Goal: Task Accomplishment & Management: Manage account settings

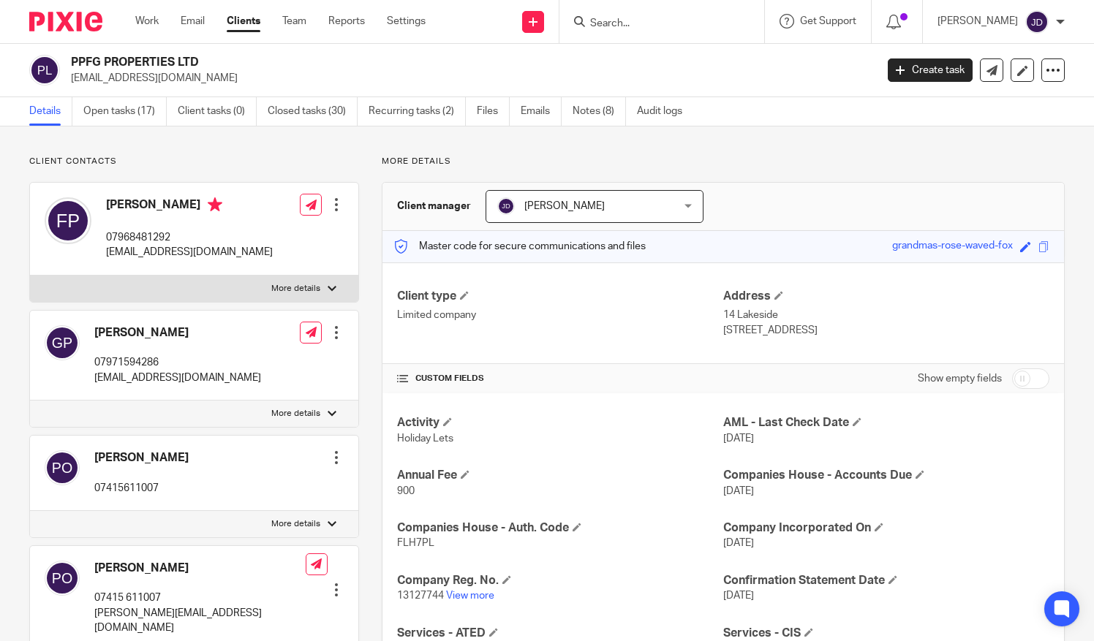
scroll to position [146, 0]
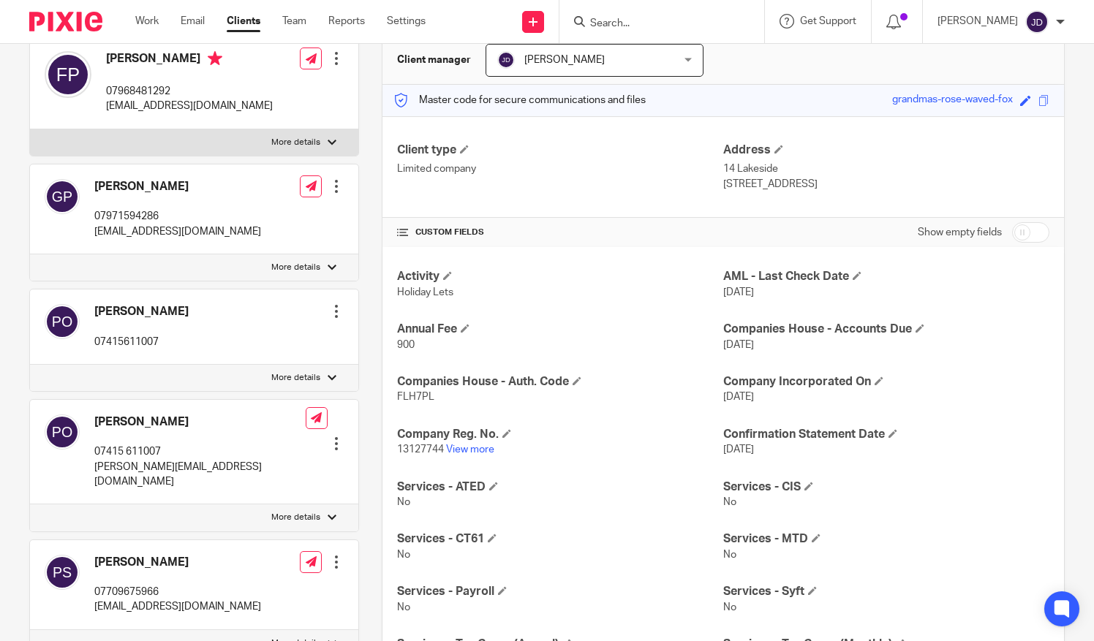
click at [641, 21] on input "Search" at bounding box center [655, 24] width 132 height 13
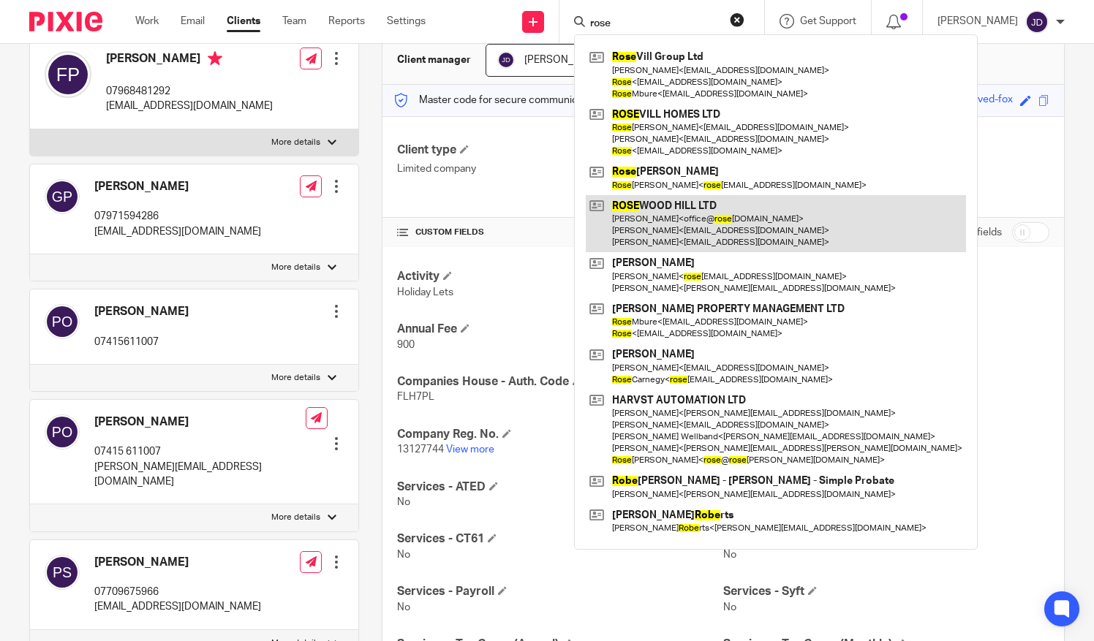
type input "rose"
click at [671, 222] on link at bounding box center [776, 224] width 380 height 58
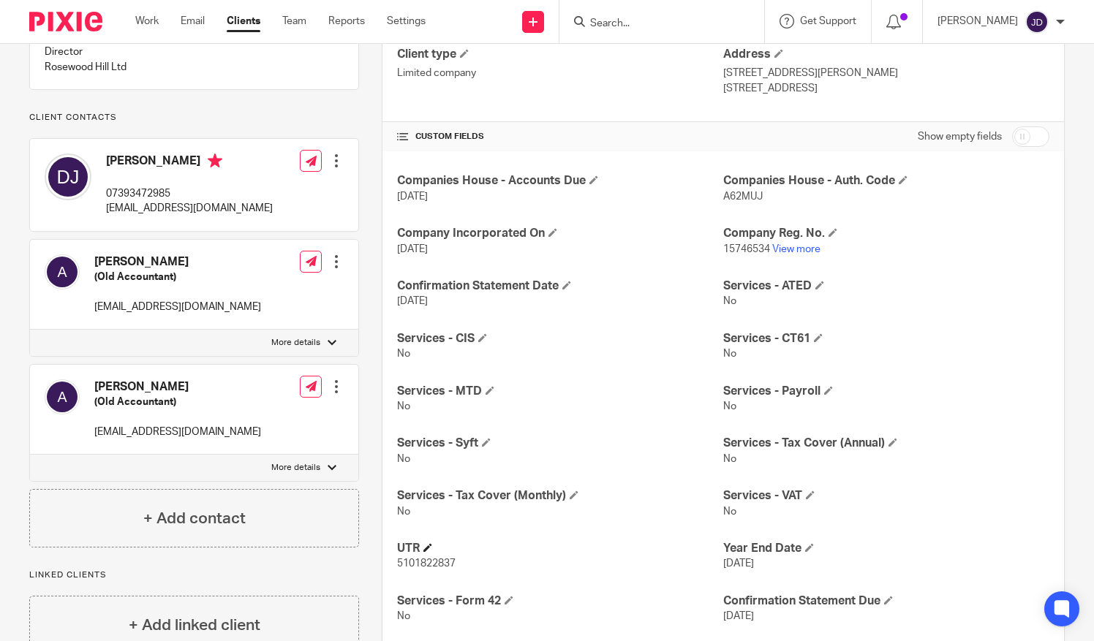
scroll to position [219, 0]
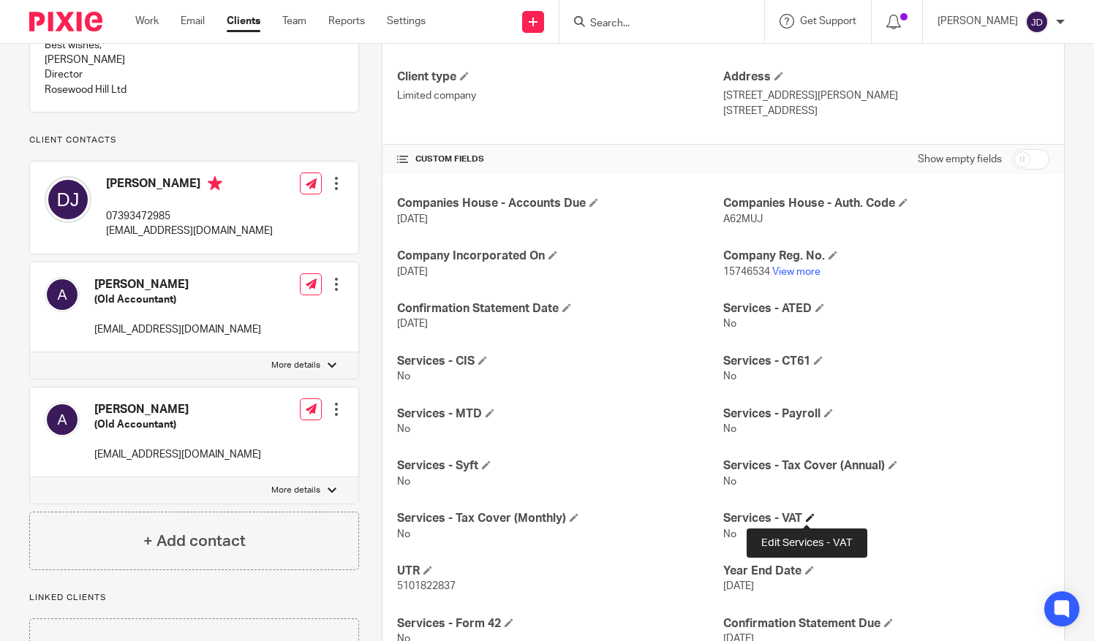
click at [803, 512] on h4 "Services - VAT" at bounding box center [886, 518] width 326 height 15
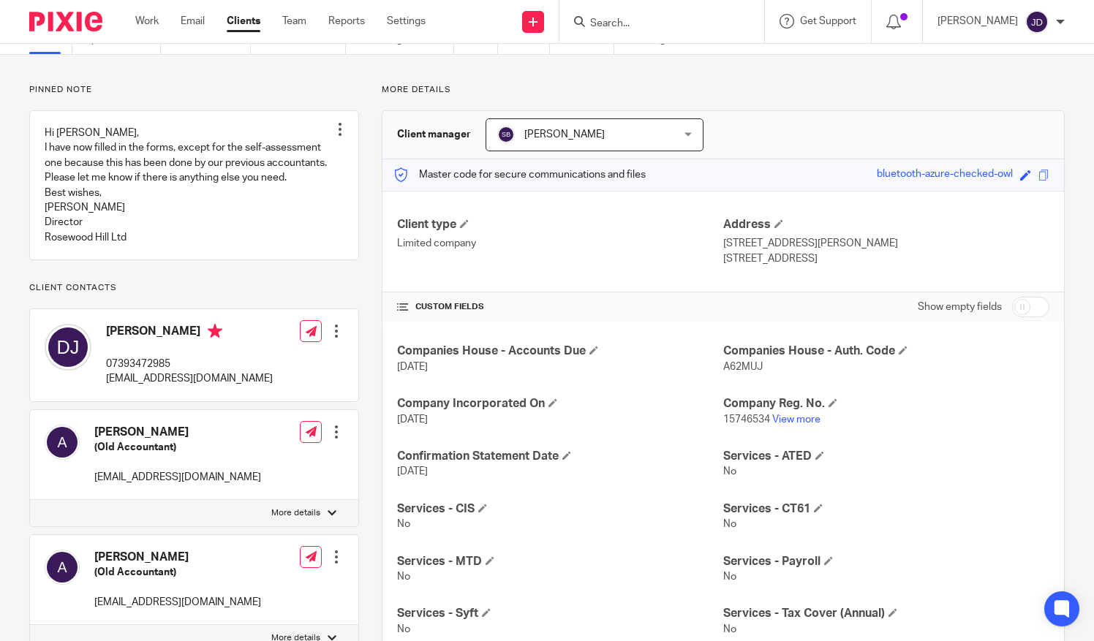
scroll to position [0, 0]
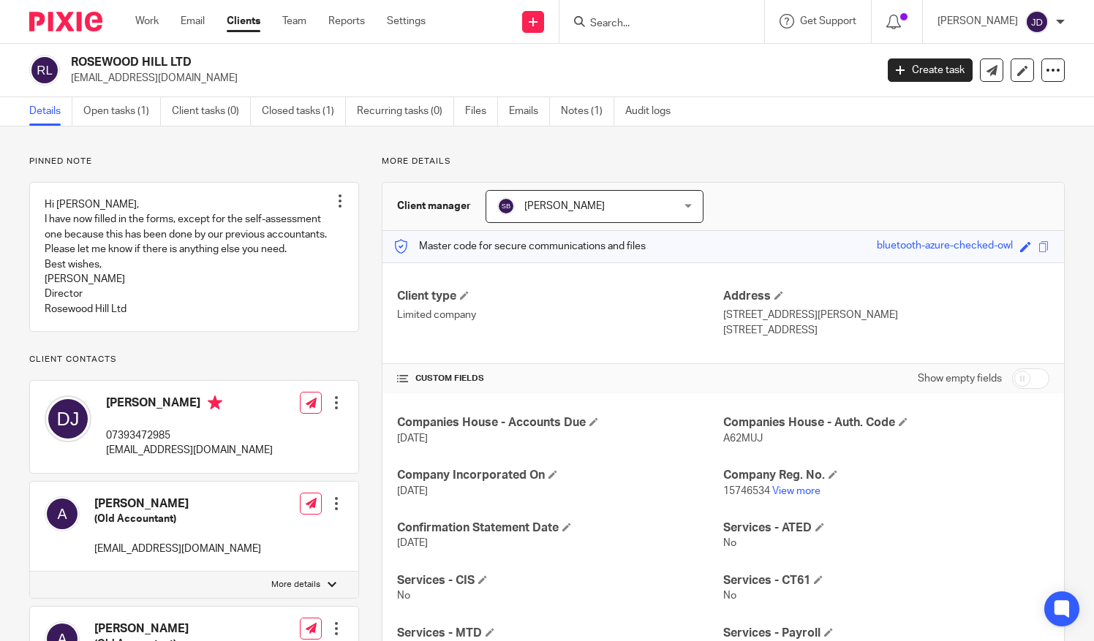
click at [1027, 377] on input "checkbox" at bounding box center [1030, 379] width 37 height 20
checkbox input "true"
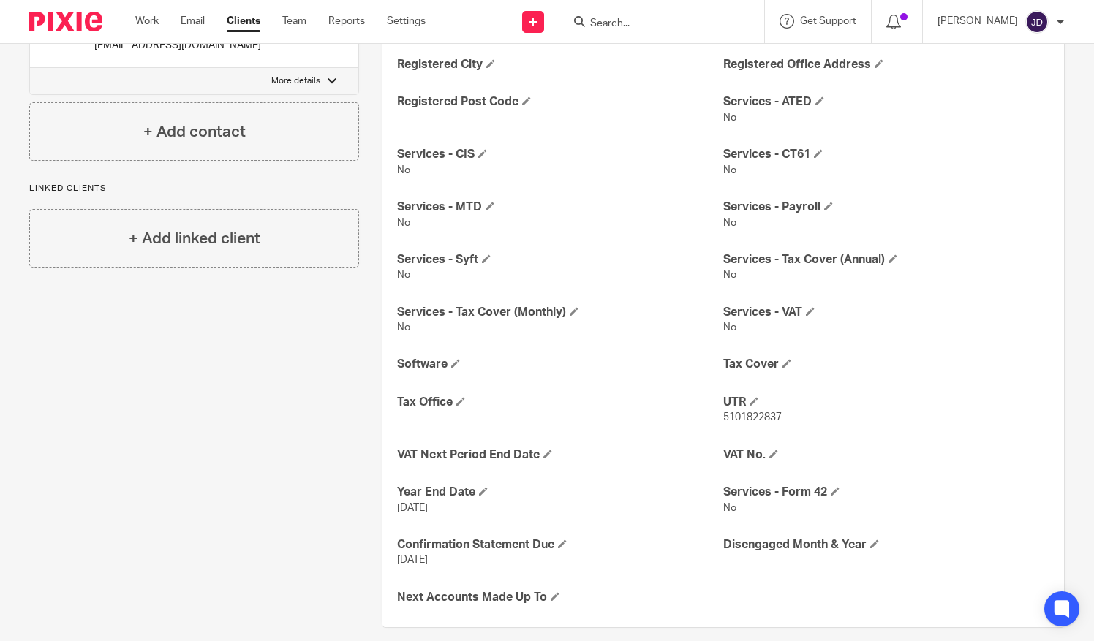
scroll to position [644, 0]
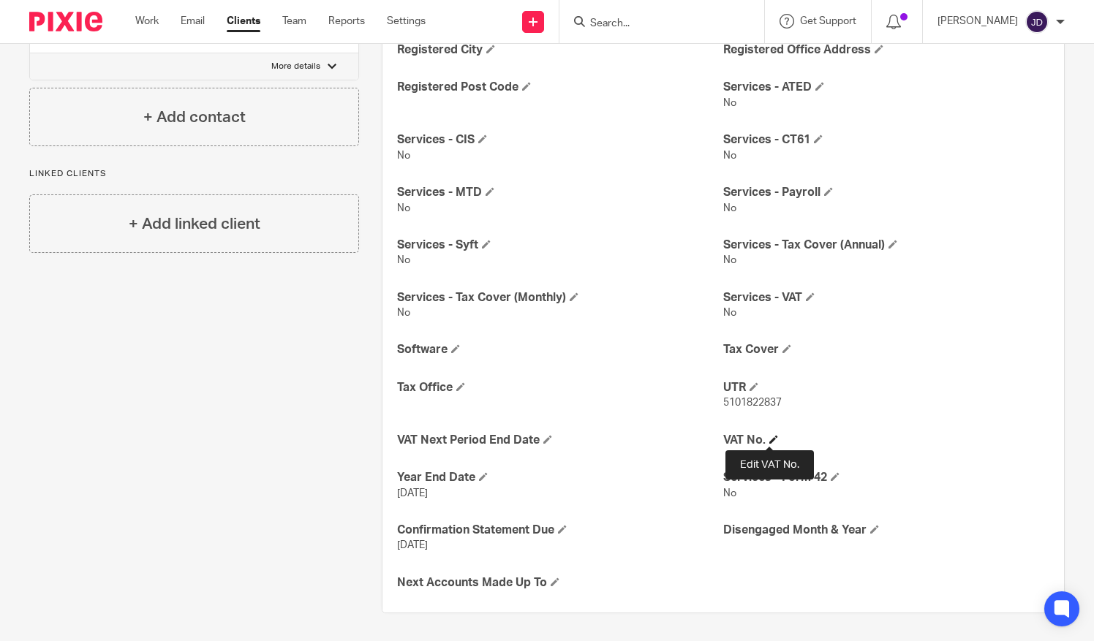
click at [769, 439] on span at bounding box center [773, 439] width 9 height 9
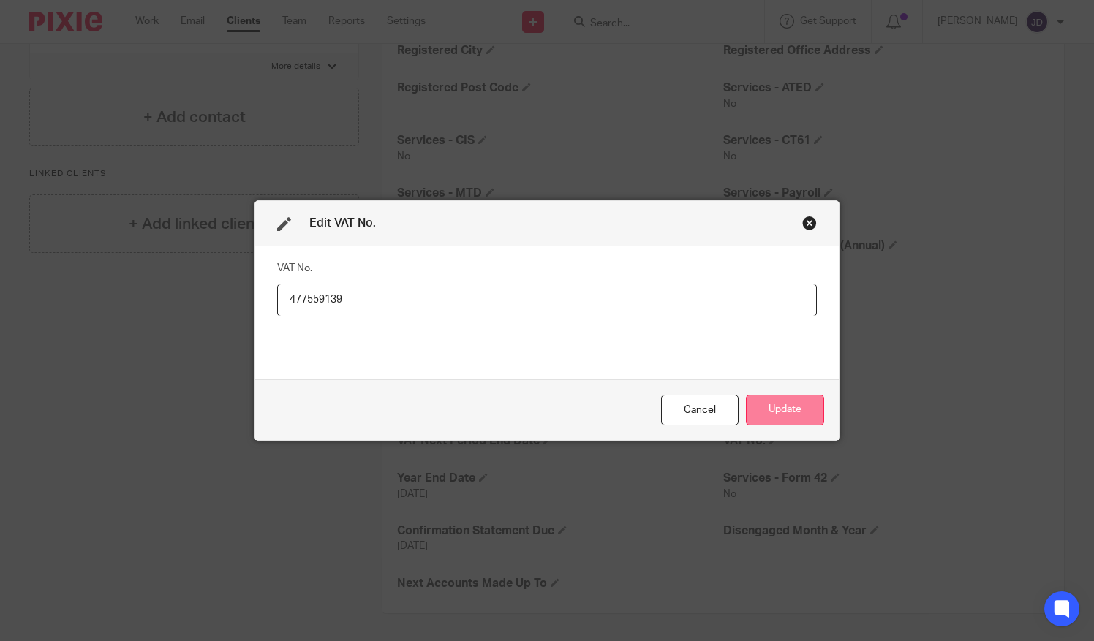
type input "477559139"
click at [778, 407] on button "Update" at bounding box center [785, 410] width 78 height 31
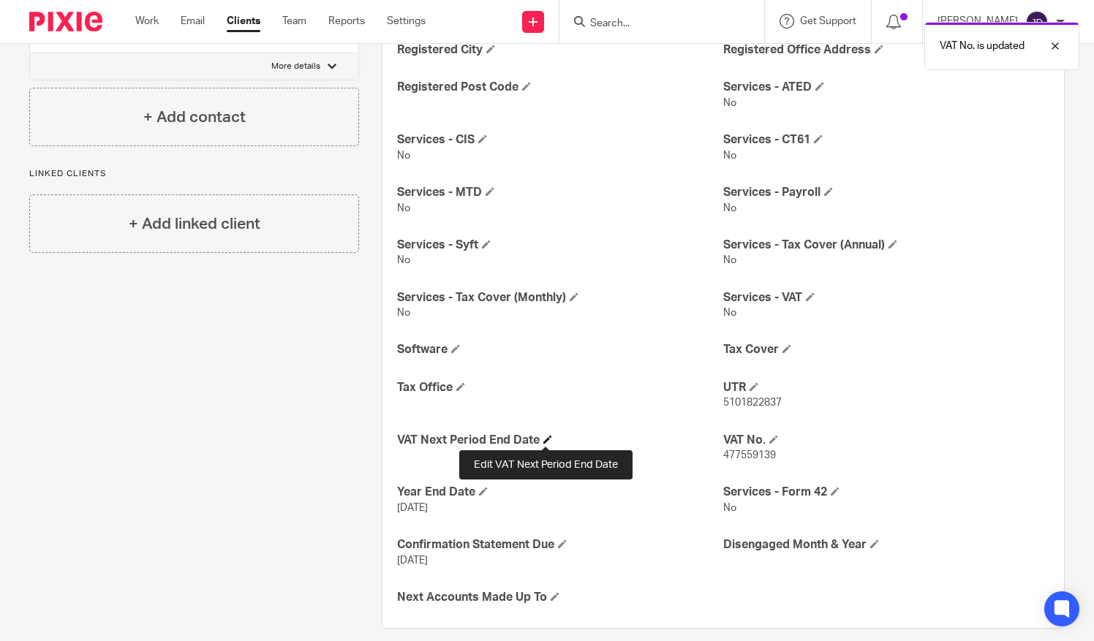
click at [546, 439] on span at bounding box center [547, 439] width 9 height 9
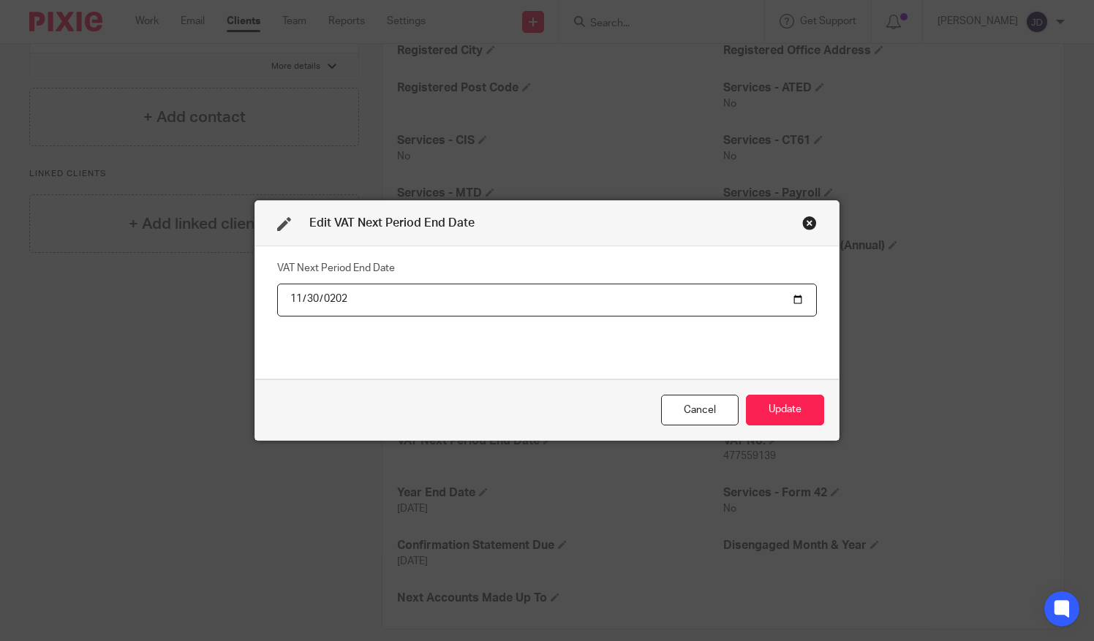
type input "2025-11-30"
drag, startPoint x: 337, startPoint y: 348, endPoint x: 348, endPoint y: 349, distance: 11.0
click at [338, 347] on div "VAT Next Period End Date 2025-11-30" at bounding box center [547, 312] width 540 height 110
click at [763, 412] on button "Update" at bounding box center [785, 410] width 78 height 31
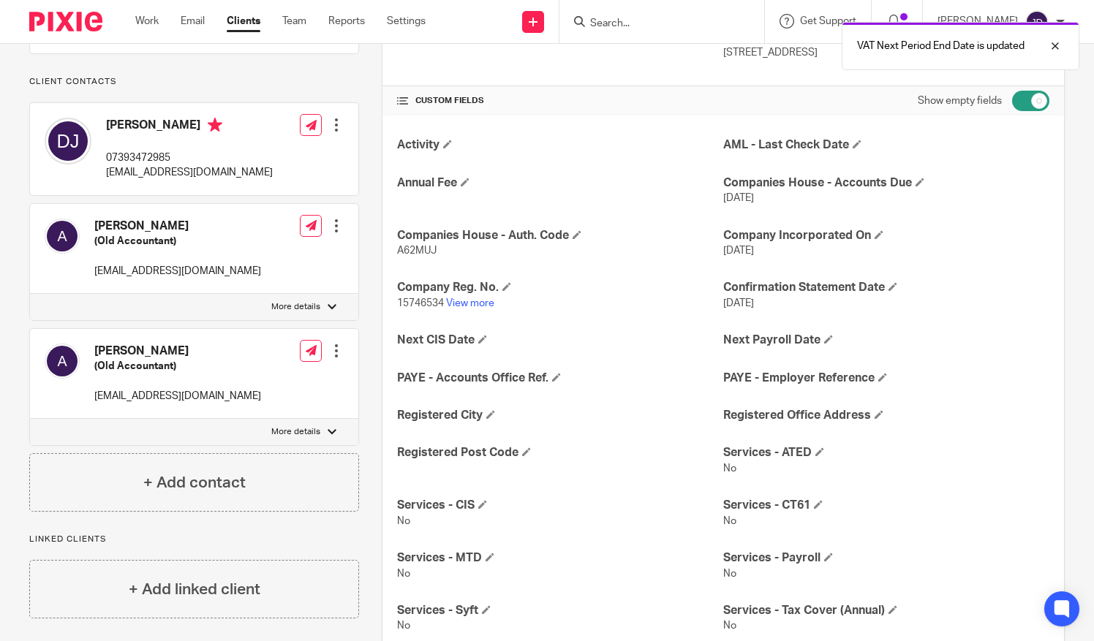
scroll to position [59, 0]
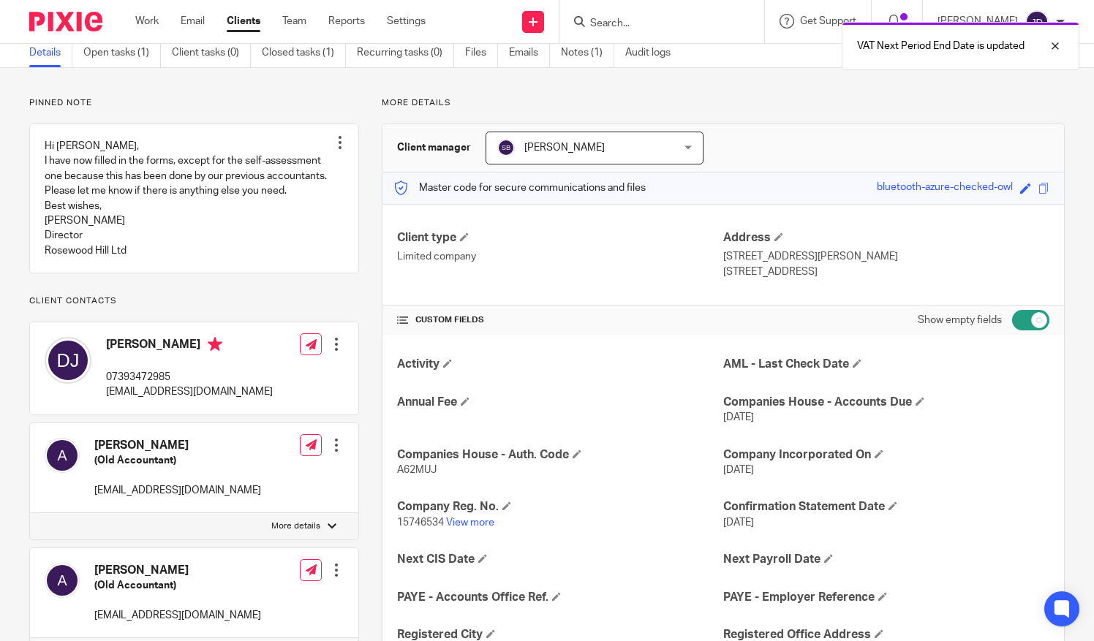
click at [573, 53] on div "VAT Next Period End Date is updated" at bounding box center [813, 43] width 532 height 56
click at [577, 51] on link "Notes (1)" at bounding box center [587, 53] width 53 height 29
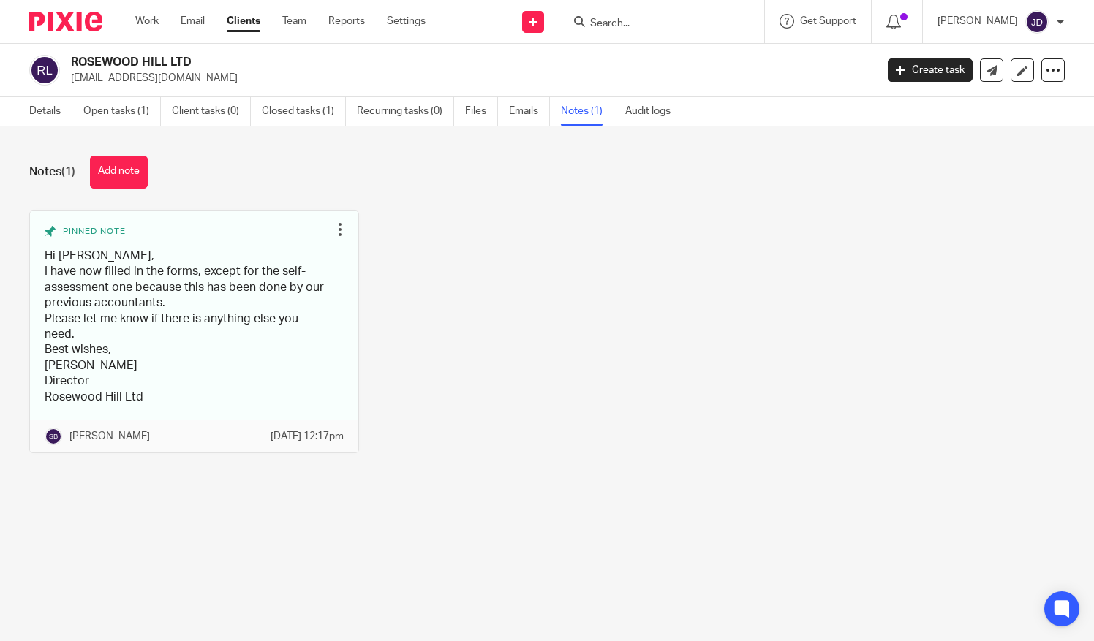
click at [108, 165] on button "Add note" at bounding box center [119, 172] width 58 height 33
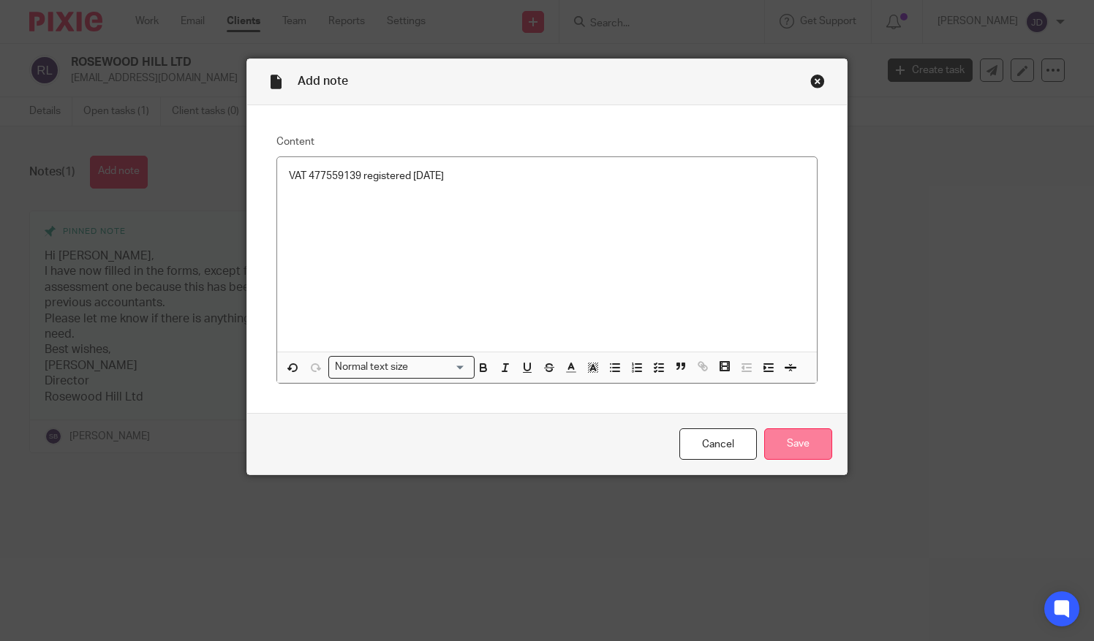
click at [789, 441] on input "Save" at bounding box center [798, 444] width 68 height 31
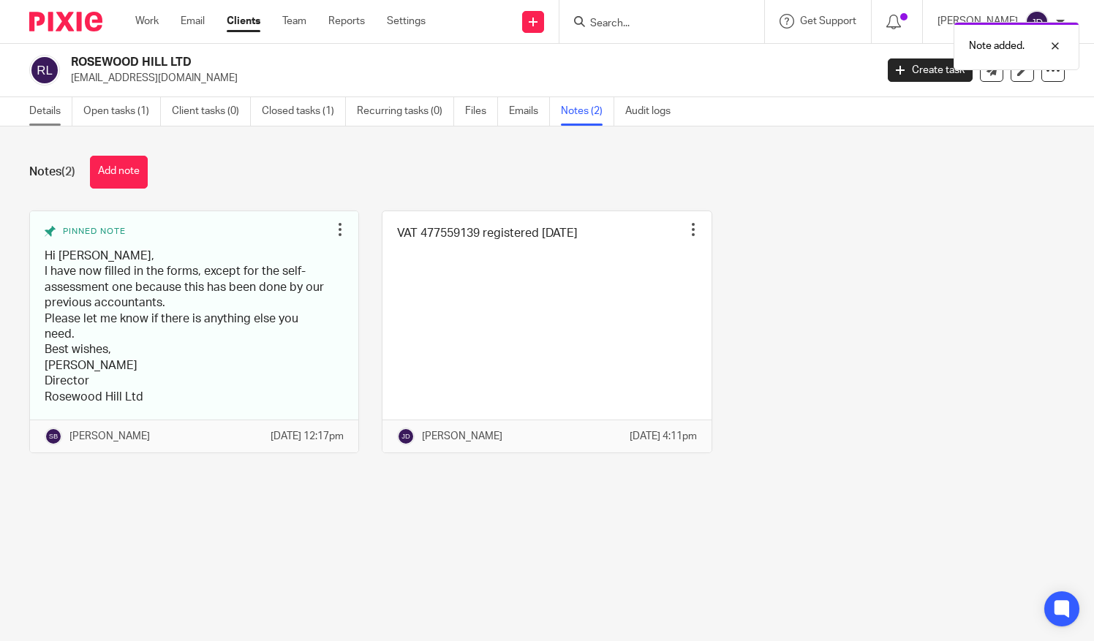
click at [35, 118] on link "Details" at bounding box center [50, 111] width 43 height 29
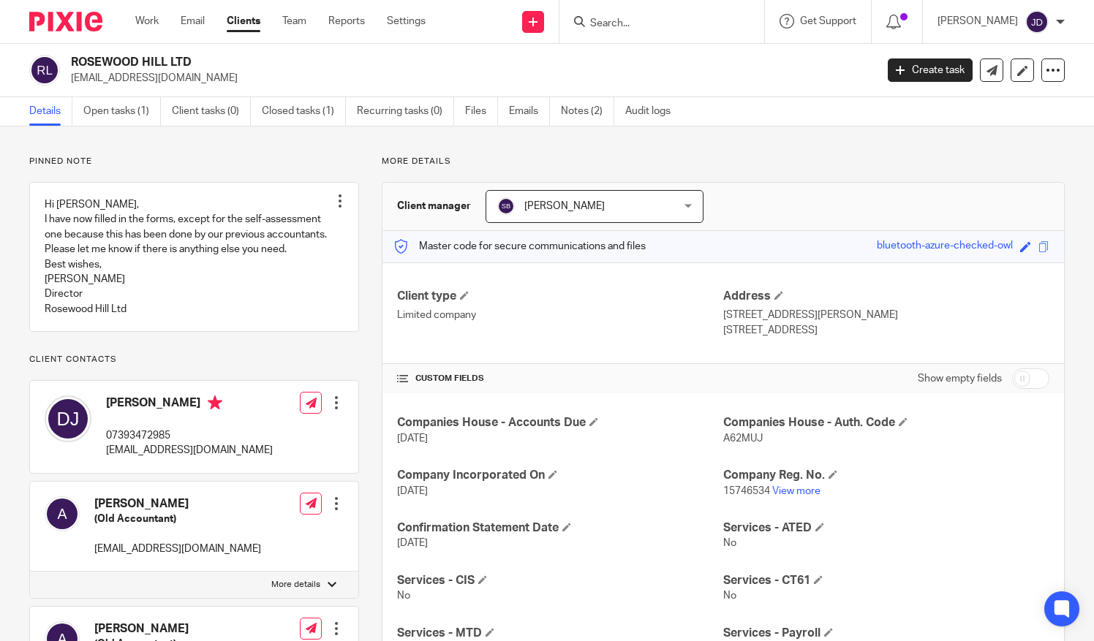
click at [462, 109] on ul "Details Open tasks (1) Client tasks (0) Closed tasks (1) Recurring tasks (0) Fi…" at bounding box center [360, 111] width 663 height 29
click at [473, 112] on link "Files" at bounding box center [481, 111] width 33 height 29
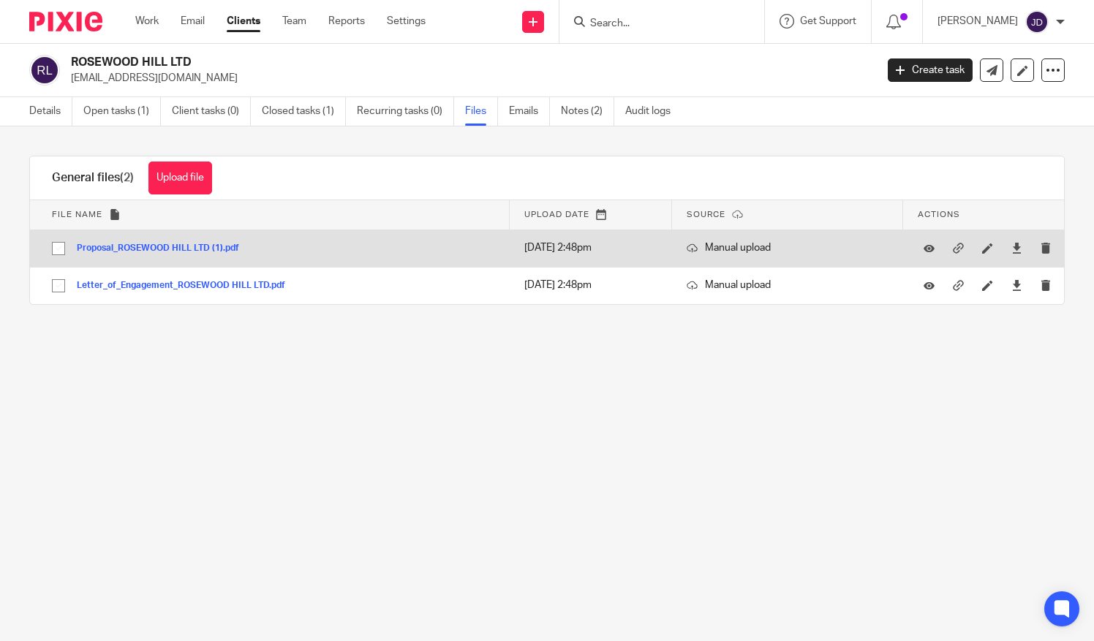
click at [155, 246] on button "Proposal_ROSEWOOD HILL LTD (1).pdf" at bounding box center [163, 249] width 173 height 10
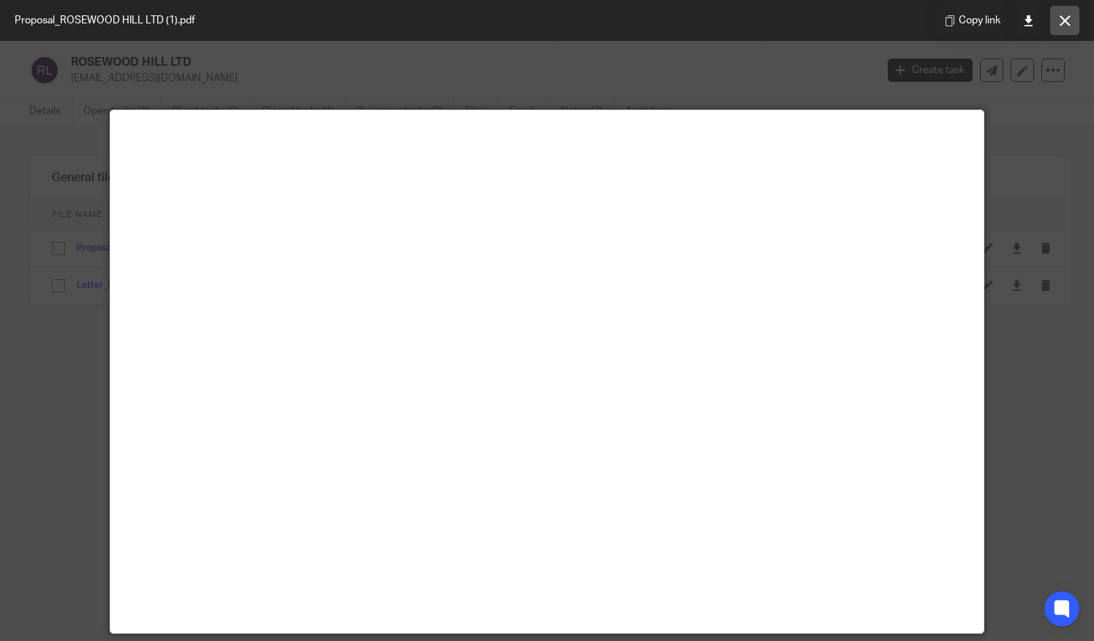
click at [1067, 17] on icon at bounding box center [1065, 20] width 11 height 11
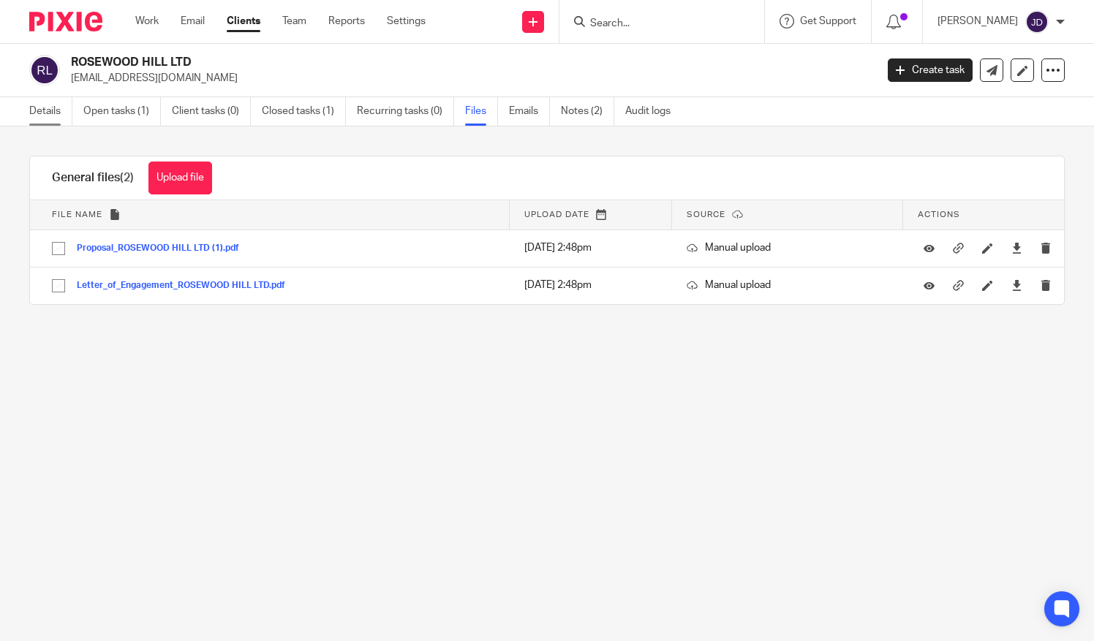
drag, startPoint x: 37, startPoint y: 112, endPoint x: 51, endPoint y: 120, distance: 16.7
click at [37, 112] on link "Details" at bounding box center [50, 111] width 43 height 29
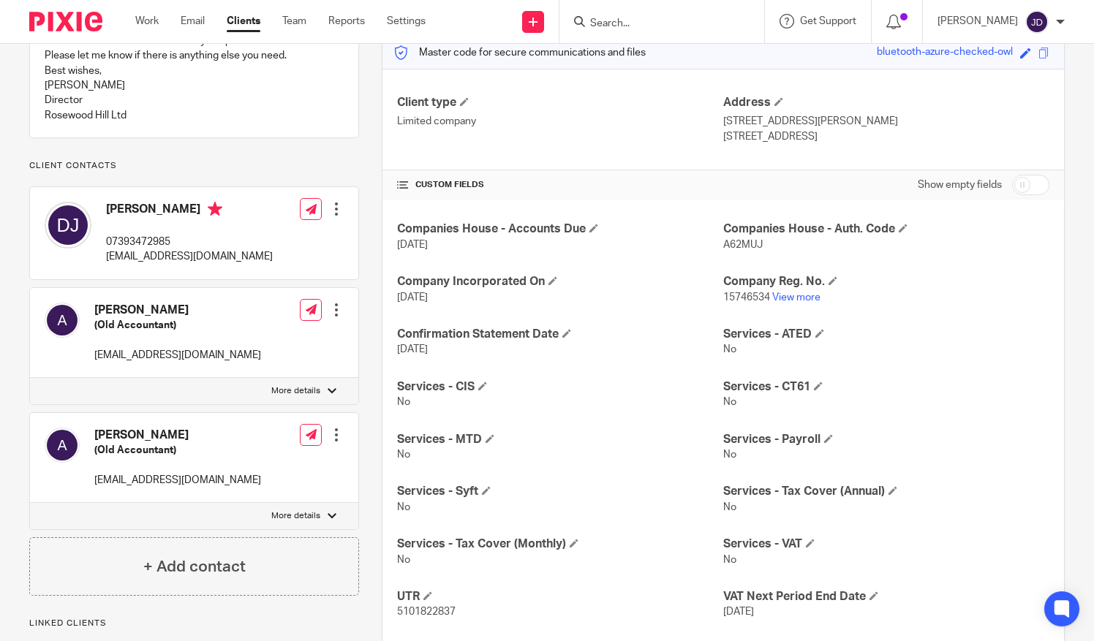
scroll to position [328, 0]
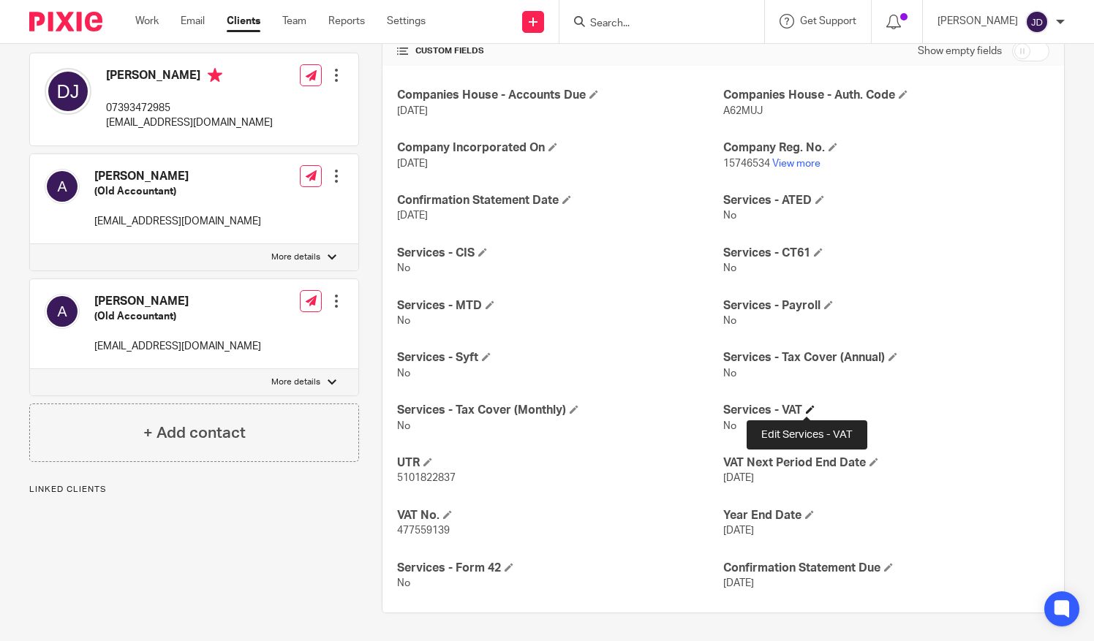
click at [806, 405] on span at bounding box center [810, 409] width 9 height 9
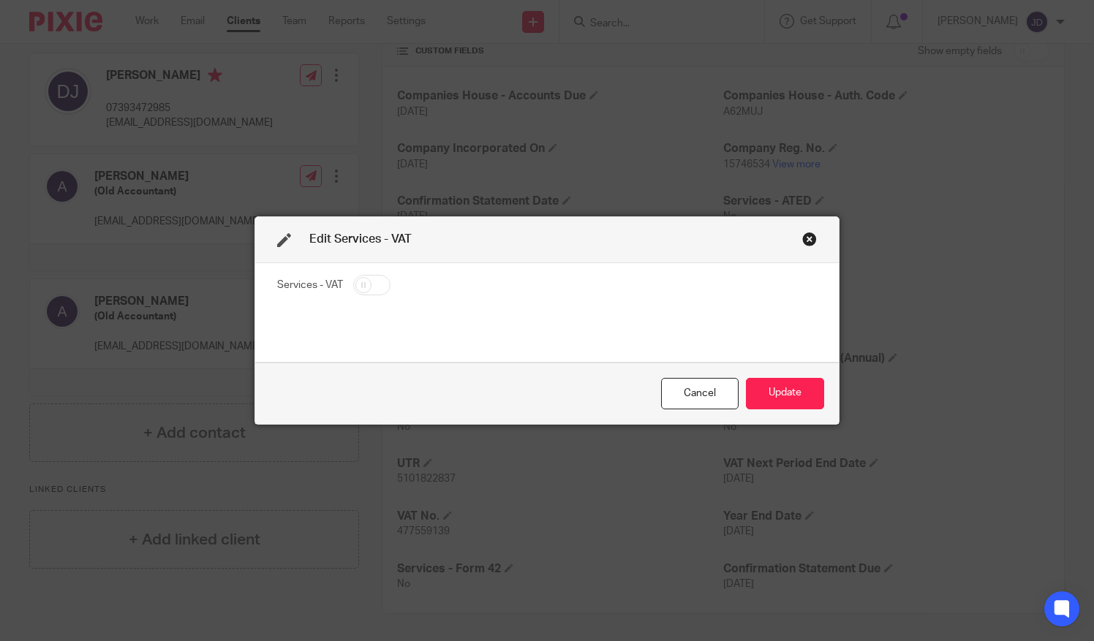
click at [370, 289] on input "checkbox" at bounding box center [371, 285] width 37 height 20
checkbox input "true"
click at [788, 393] on button "Update" at bounding box center [785, 393] width 78 height 31
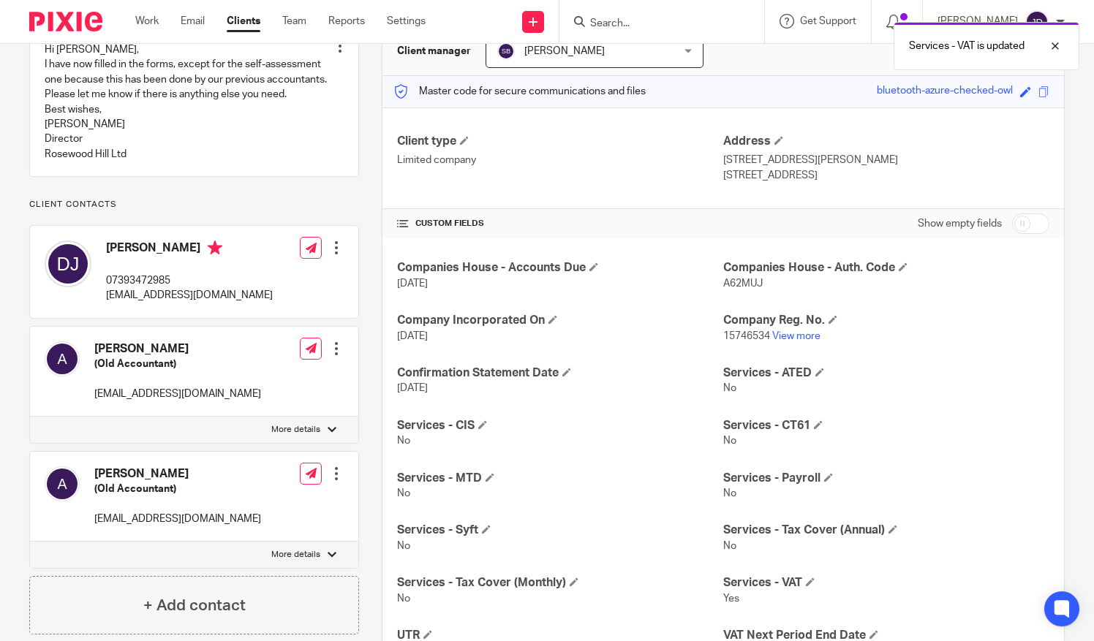
scroll to position [108, 0]
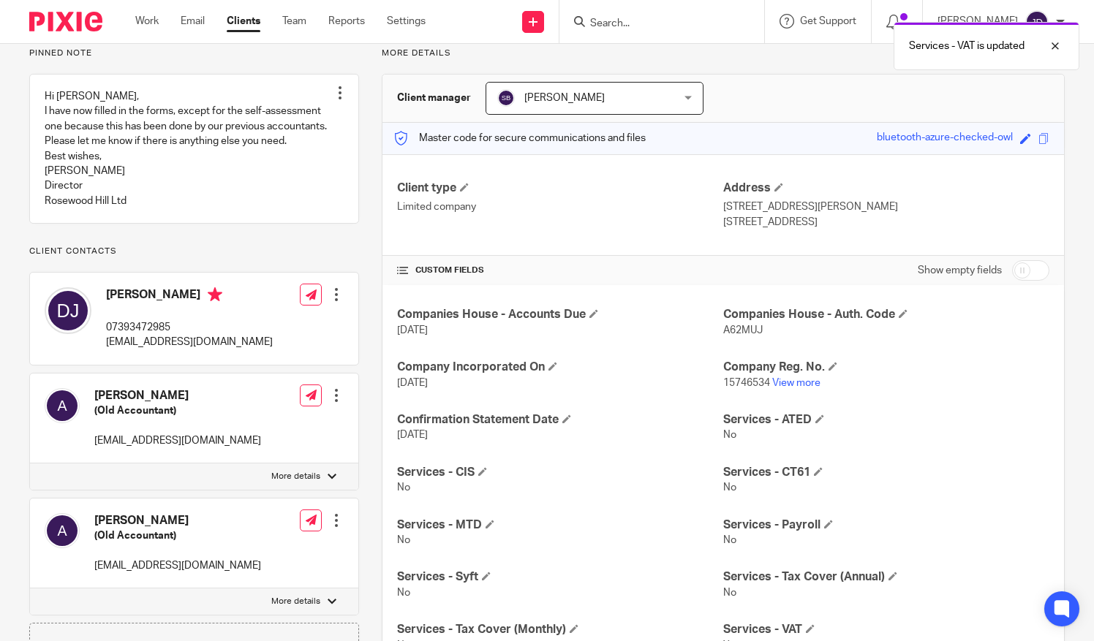
click at [1031, 268] on input "checkbox" at bounding box center [1030, 270] width 37 height 20
checkbox input "true"
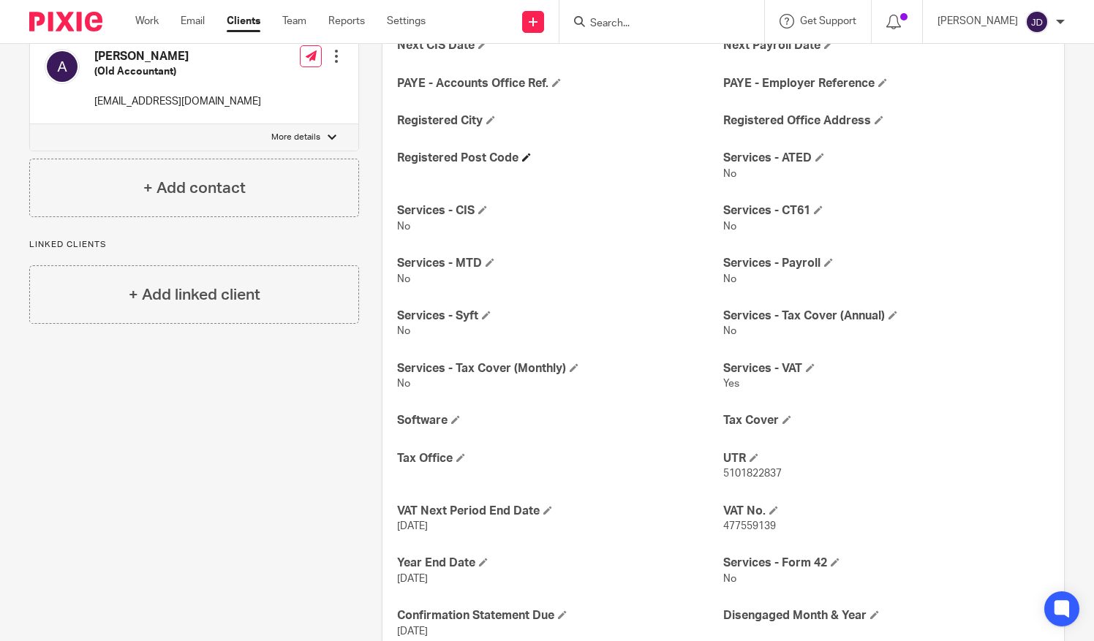
scroll to position [620, 0]
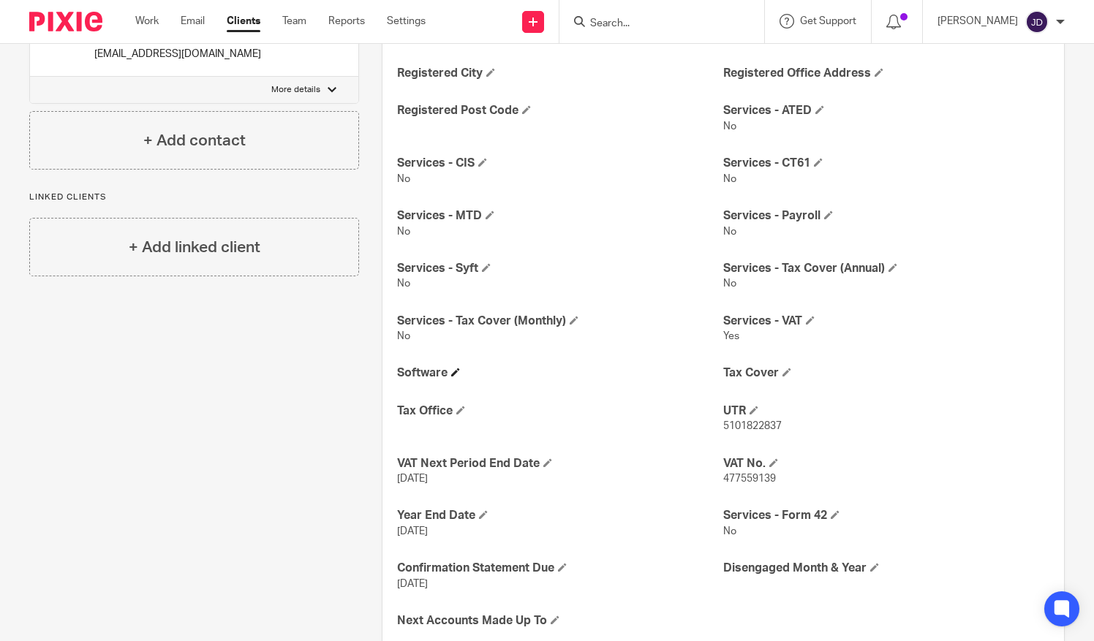
click at [461, 369] on h4 "Software" at bounding box center [560, 373] width 326 height 15
click at [448, 366] on h4 "Software" at bounding box center [560, 373] width 326 height 15
click at [452, 371] on span at bounding box center [455, 372] width 9 height 9
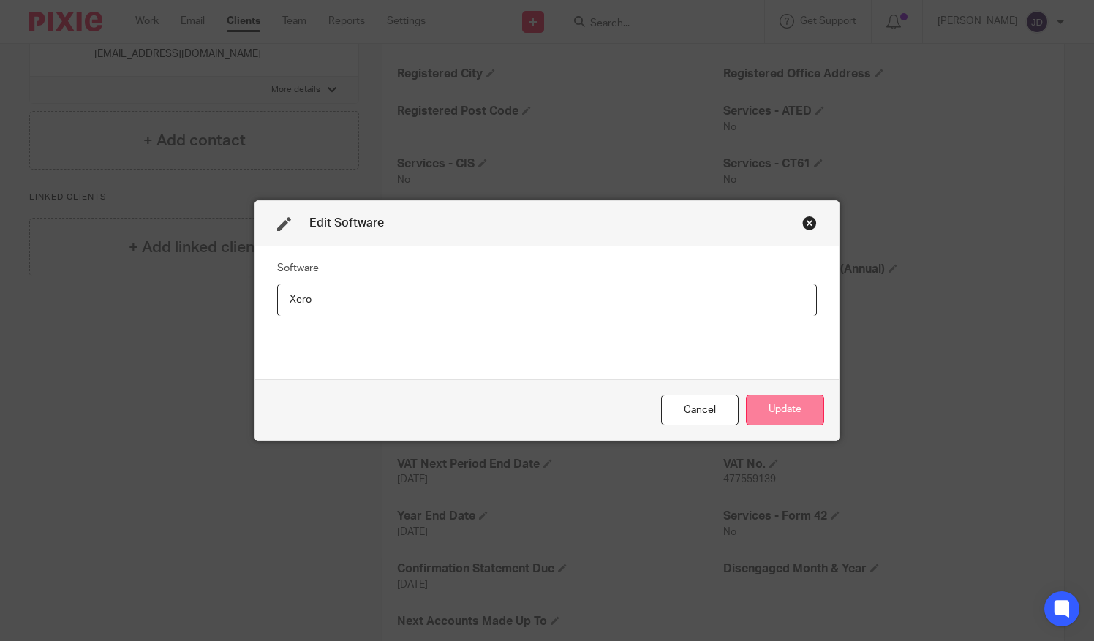
type input "Xero"
click at [777, 408] on button "Update" at bounding box center [785, 410] width 78 height 31
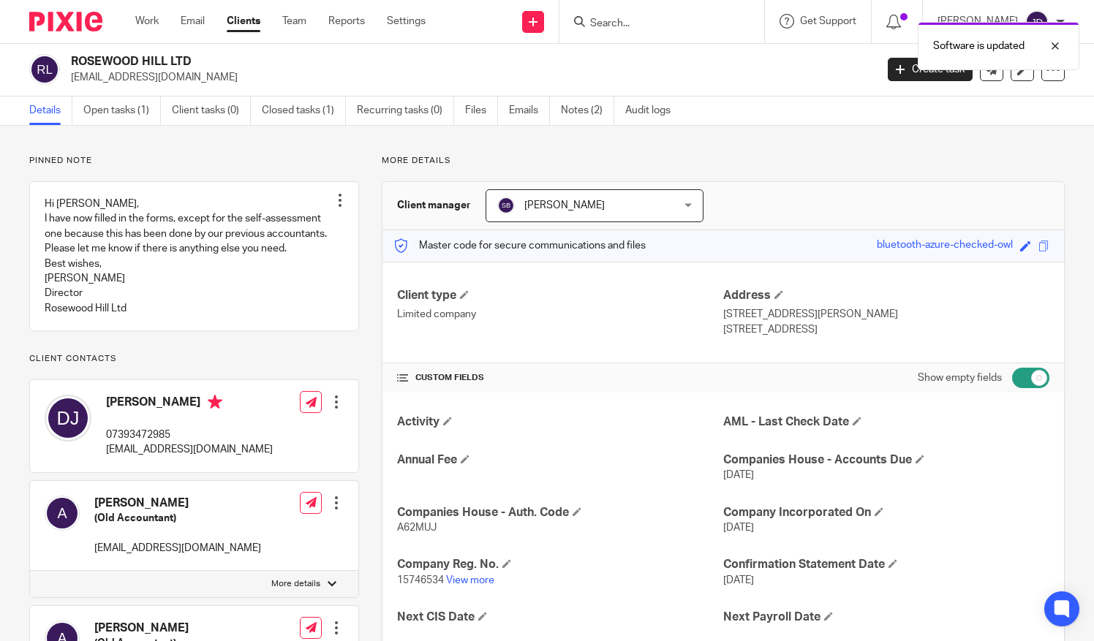
scroll to position [0, 0]
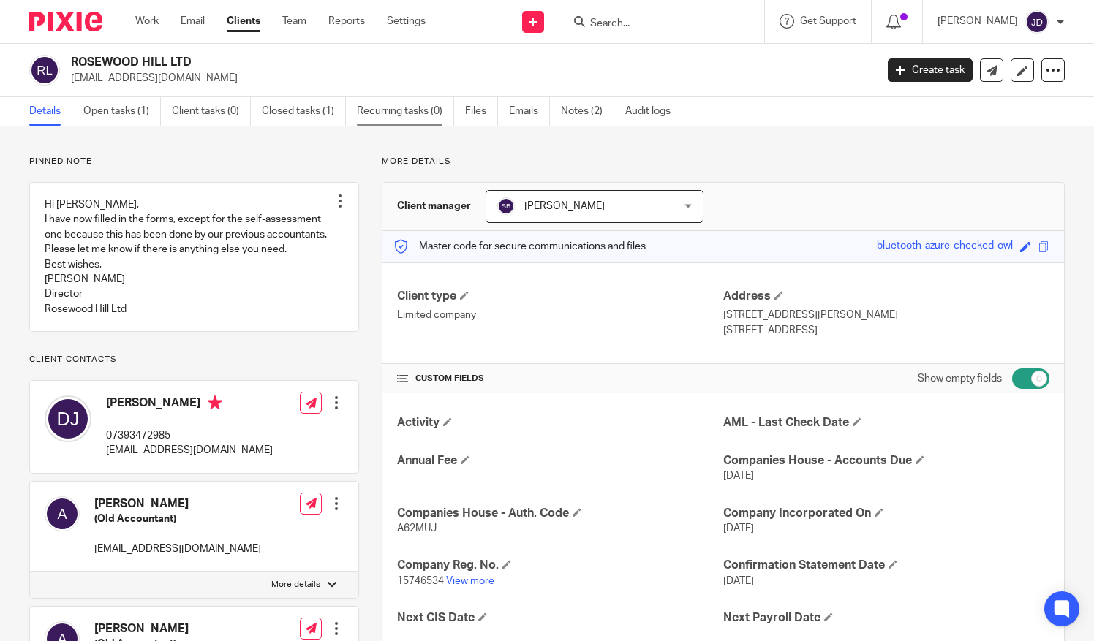
click at [395, 113] on link "Recurring tasks (0)" at bounding box center [405, 111] width 97 height 29
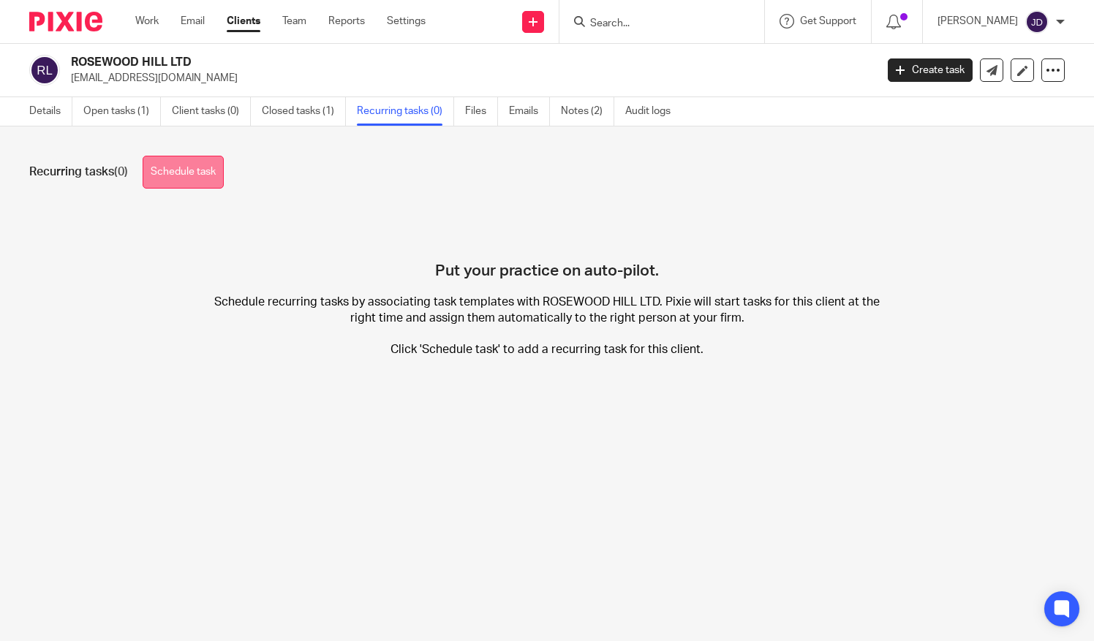
click at [188, 167] on link "Schedule task" at bounding box center [183, 172] width 81 height 33
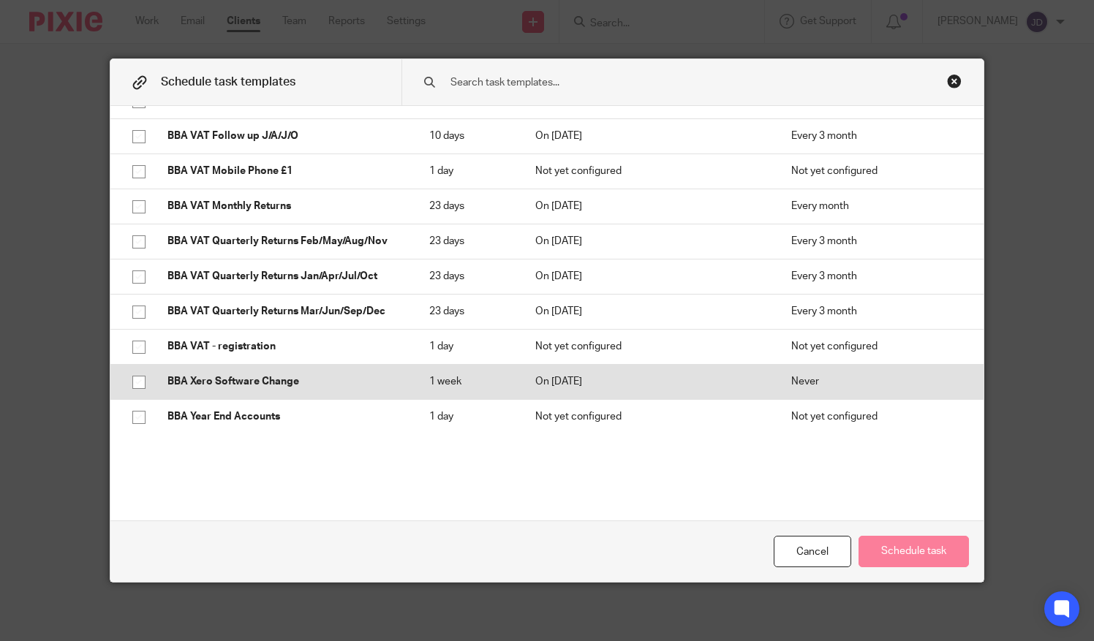
scroll to position [2486, 0]
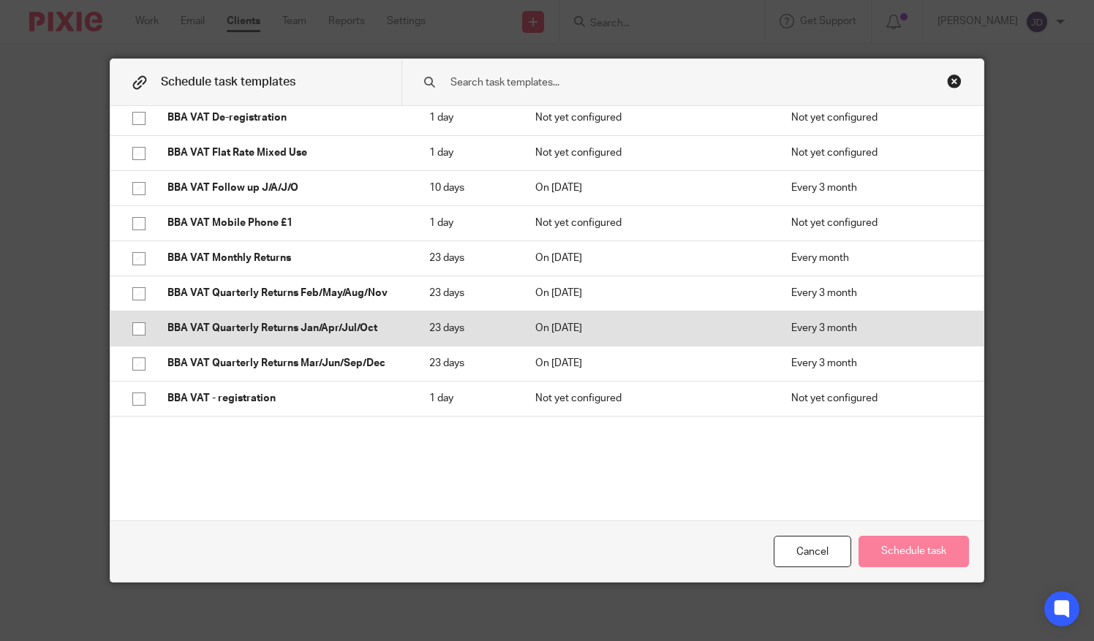
click at [135, 326] on input "checkbox" at bounding box center [139, 329] width 28 height 28
checkbox input "true"
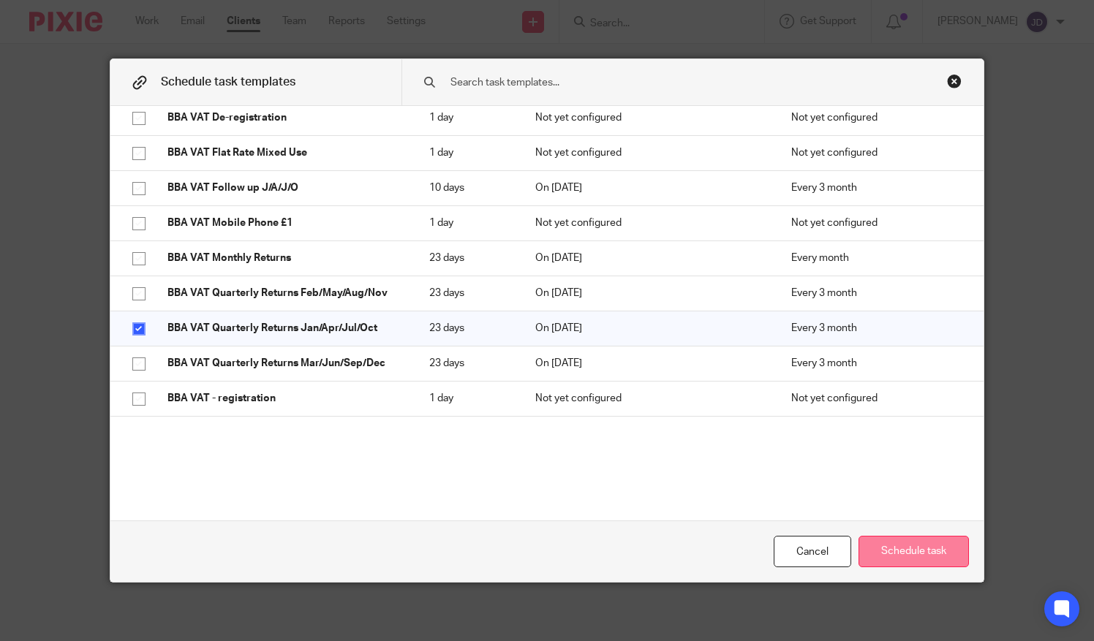
click at [910, 553] on button "Schedule task" at bounding box center [914, 551] width 110 height 31
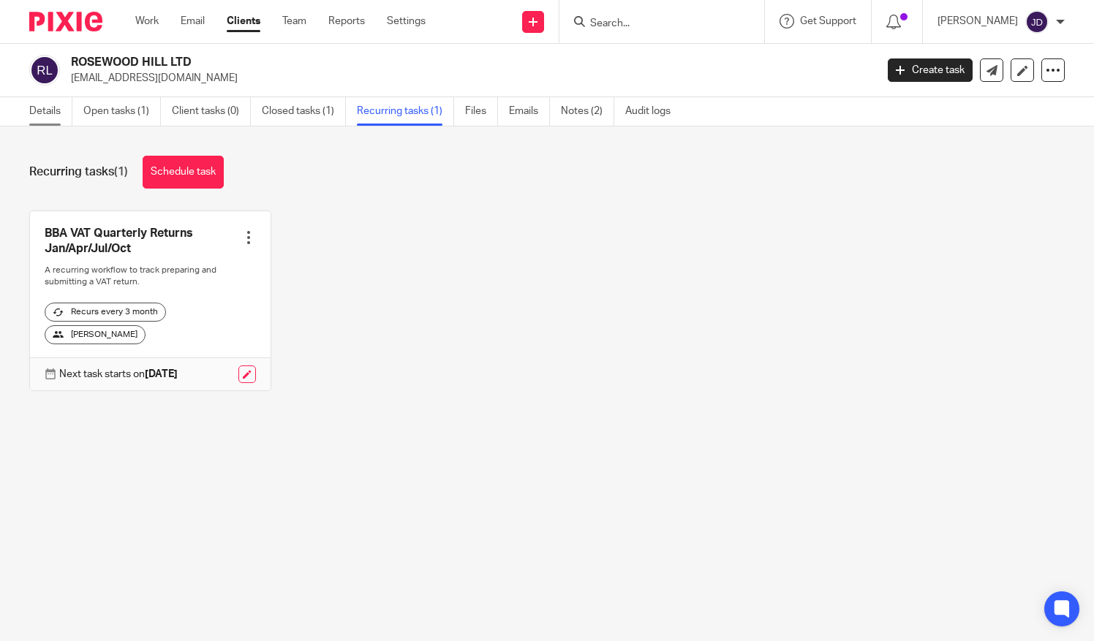
click at [38, 111] on link "Details" at bounding box center [50, 111] width 43 height 29
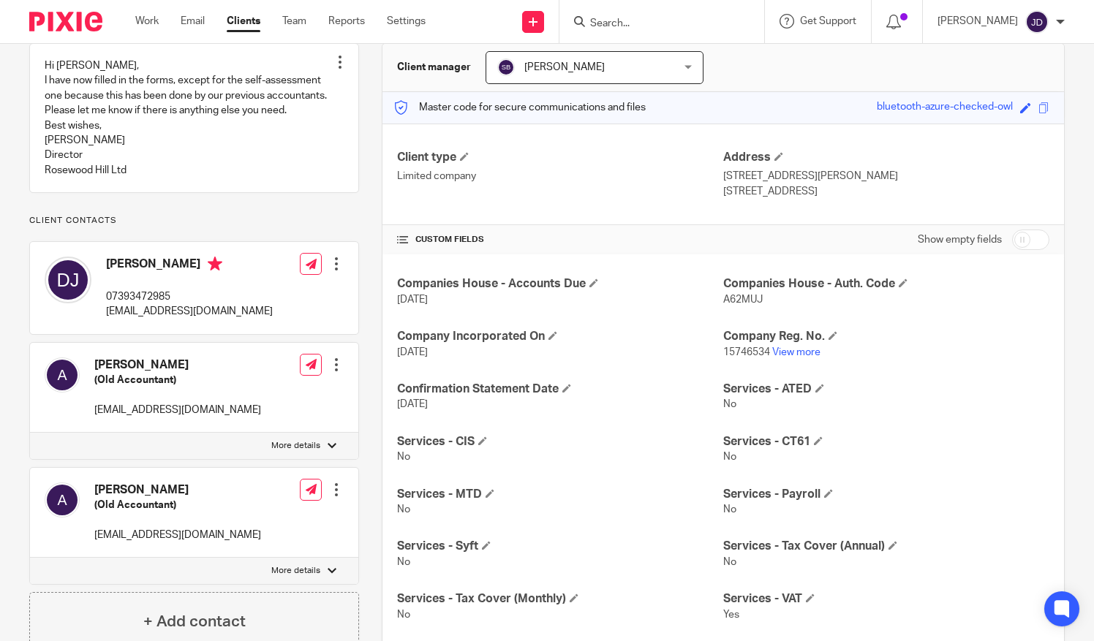
scroll to position [219, 0]
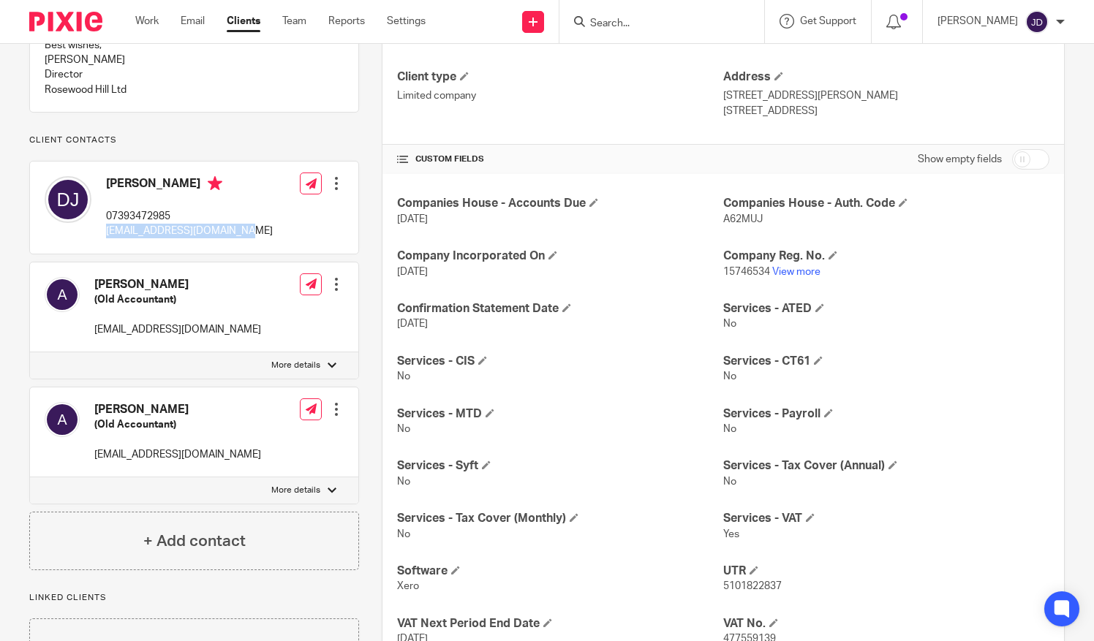
drag, startPoint x: 102, startPoint y: 257, endPoint x: 230, endPoint y: 268, distance: 128.4
click at [230, 254] on div "[PERSON_NAME] 07393472985 [EMAIL_ADDRESS][DOMAIN_NAME] Edit contact Create clie…" at bounding box center [194, 208] width 328 height 92
copy p "[EMAIL_ADDRESS][DOMAIN_NAME]"
